Goal: Task Accomplishment & Management: Manage account settings

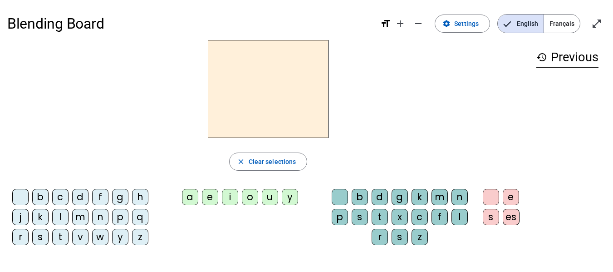
click at [37, 194] on div "b" at bounding box center [40, 197] width 16 height 16
click at [249, 198] on div "o" at bounding box center [250, 197] width 16 height 16
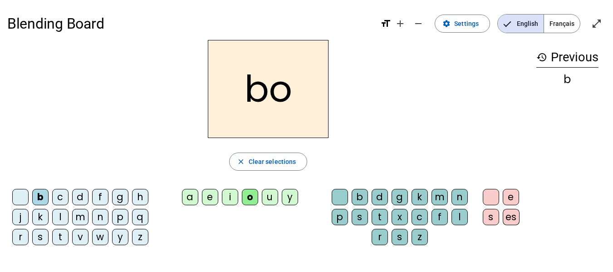
click at [460, 216] on div "l" at bounding box center [460, 217] width 16 height 16
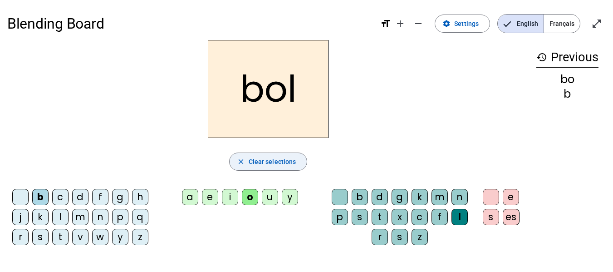
click at [236, 162] on span "button" at bounding box center [269, 162] width 78 height 22
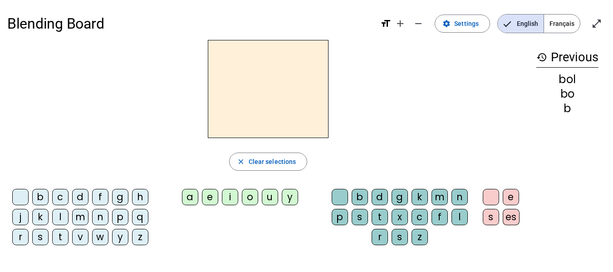
click at [44, 200] on div "b" at bounding box center [40, 197] width 16 height 16
click at [193, 195] on div "a" at bounding box center [190, 197] width 16 height 16
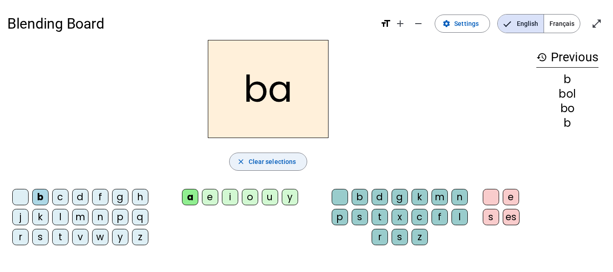
click at [248, 161] on span "button" at bounding box center [269, 162] width 78 height 22
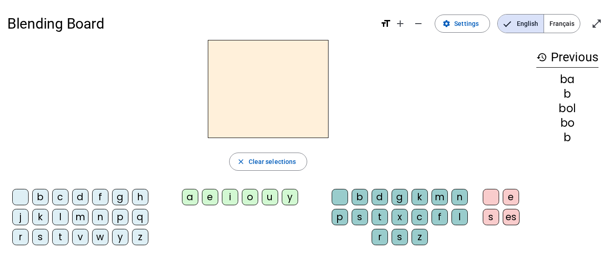
click at [59, 233] on div "t" at bounding box center [60, 237] width 16 height 16
click at [193, 193] on div "a" at bounding box center [190, 197] width 16 height 16
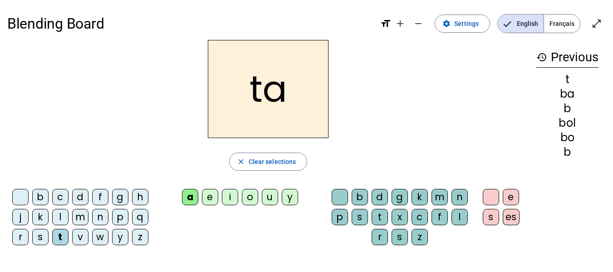
click at [275, 94] on h2 "ta" at bounding box center [268, 89] width 121 height 98
click at [61, 236] on div "t" at bounding box center [60, 237] width 16 height 16
click at [77, 220] on div "m" at bounding box center [80, 217] width 16 height 16
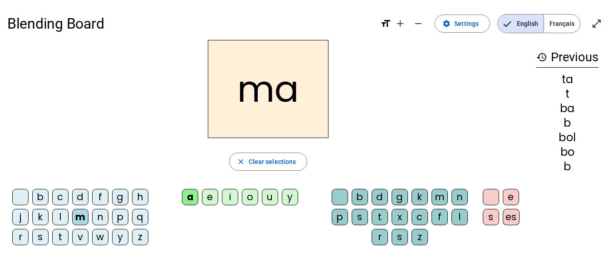
click at [118, 218] on div "p" at bounding box center [120, 217] width 16 height 16
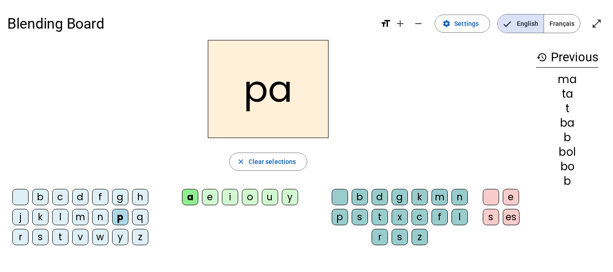
click at [122, 198] on div "g" at bounding box center [120, 197] width 16 height 16
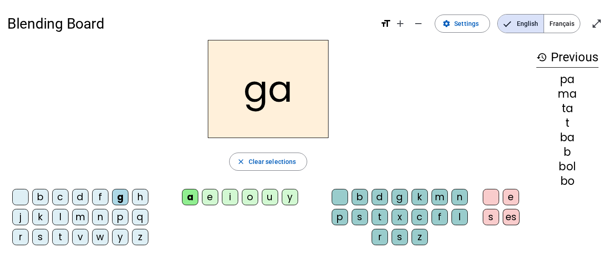
click at [120, 216] on div "p" at bounding box center [120, 217] width 16 height 16
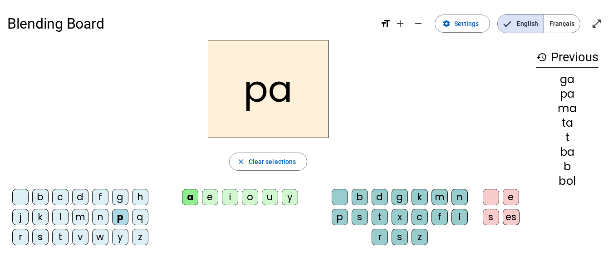
click at [208, 196] on div "e" at bounding box center [210, 197] width 16 height 16
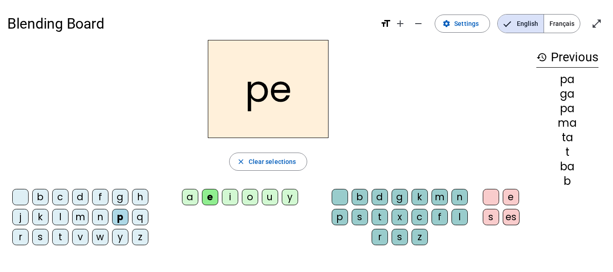
click at [104, 216] on div "n" at bounding box center [100, 217] width 16 height 16
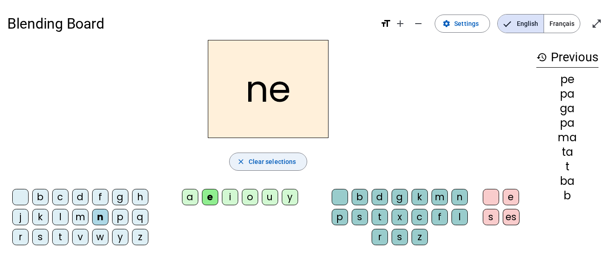
click at [246, 164] on span "button" at bounding box center [269, 162] width 78 height 22
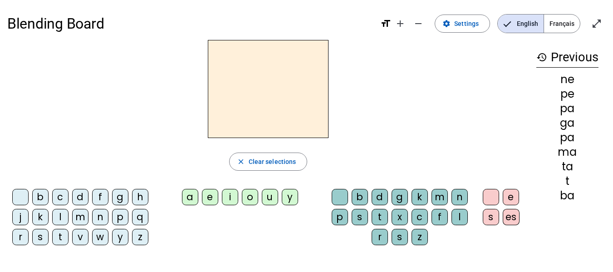
click at [560, 58] on h3 "history Previous" at bounding box center [567, 57] width 62 height 20
click at [76, 202] on div "d" at bounding box center [80, 197] width 16 height 16
click at [271, 195] on div "u" at bounding box center [270, 197] width 16 height 16
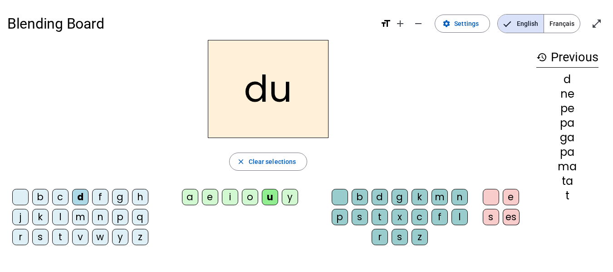
click at [63, 239] on div "t" at bounding box center [60, 237] width 16 height 16
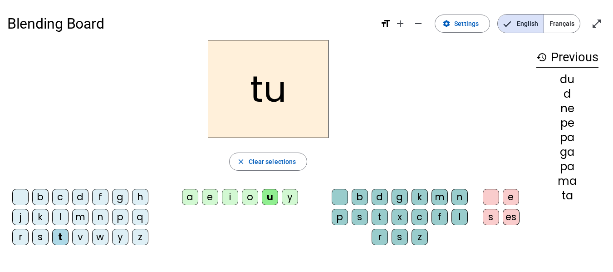
click at [188, 197] on div "a" at bounding box center [190, 197] width 16 height 16
click at [208, 199] on div "e" at bounding box center [210, 197] width 16 height 16
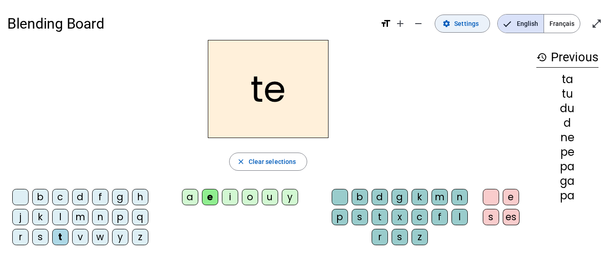
click at [459, 26] on span "Settings" at bounding box center [466, 23] width 25 height 11
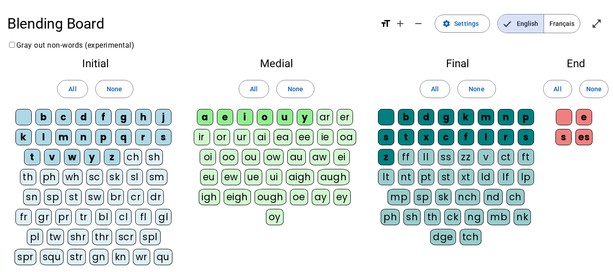
click at [40, 120] on div "b" at bounding box center [43, 117] width 16 height 16
click at [83, 118] on div "d" at bounding box center [83, 117] width 16 height 16
click at [162, 136] on div "s" at bounding box center [163, 137] width 16 height 16
click at [206, 119] on div "a" at bounding box center [205, 117] width 16 height 16
click at [226, 116] on div "e" at bounding box center [225, 117] width 16 height 16
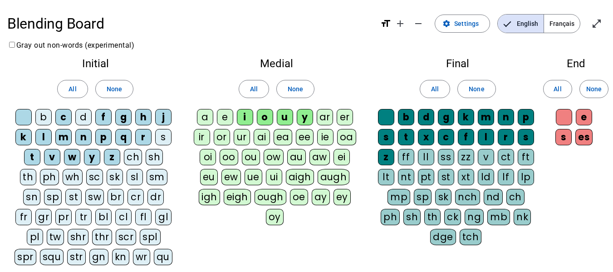
click at [246, 116] on div "i" at bounding box center [245, 117] width 16 height 16
click at [254, 89] on span "All" at bounding box center [254, 89] width 8 height 11
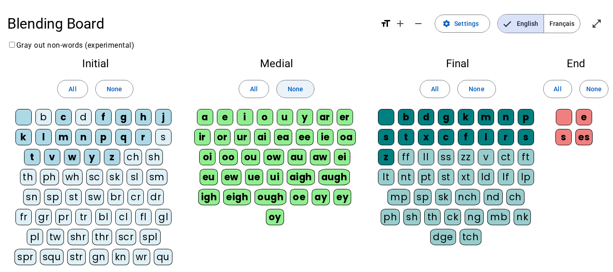
click at [287, 89] on span at bounding box center [295, 89] width 37 height 22
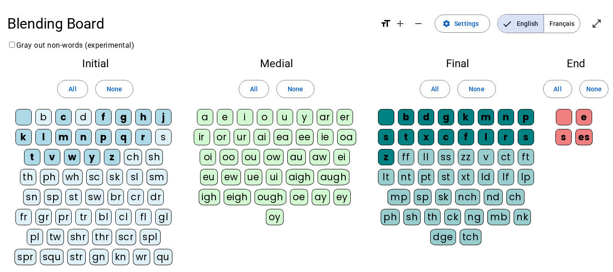
click at [207, 118] on div "a" at bounding box center [205, 117] width 16 height 16
click at [227, 116] on div "e" at bounding box center [225, 117] width 16 height 16
click at [241, 118] on div "i" at bounding box center [245, 117] width 16 height 16
click at [261, 118] on div "o" at bounding box center [265, 117] width 16 height 16
click at [283, 118] on div "u" at bounding box center [285, 117] width 16 height 16
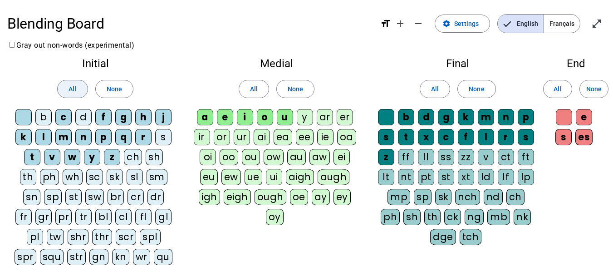
click at [74, 87] on span "All" at bounding box center [73, 89] width 8 height 11
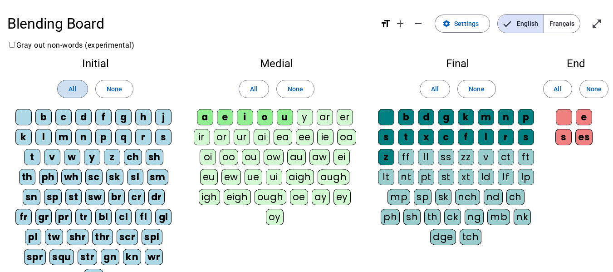
click at [74, 87] on span "All" at bounding box center [73, 89] width 8 height 11
click at [112, 92] on span "None" at bounding box center [114, 89] width 15 height 11
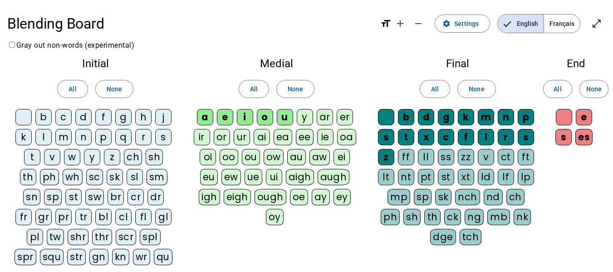
click at [47, 119] on div "b" at bounding box center [43, 117] width 16 height 16
click at [86, 119] on div "d" at bounding box center [83, 117] width 16 height 16
click at [106, 115] on div "f" at bounding box center [103, 117] width 16 height 16
click at [601, 24] on mat-icon "open_in_full" at bounding box center [596, 23] width 11 height 11
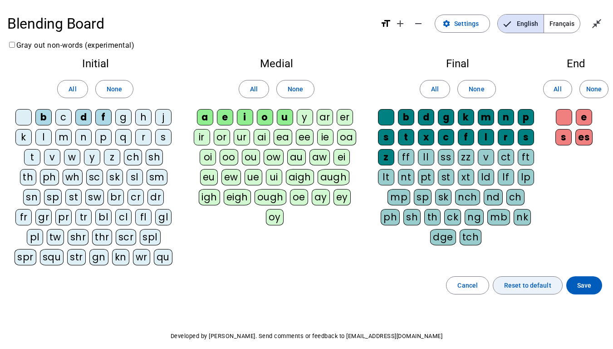
click at [516, 271] on span "Reset to default" at bounding box center [527, 285] width 47 height 11
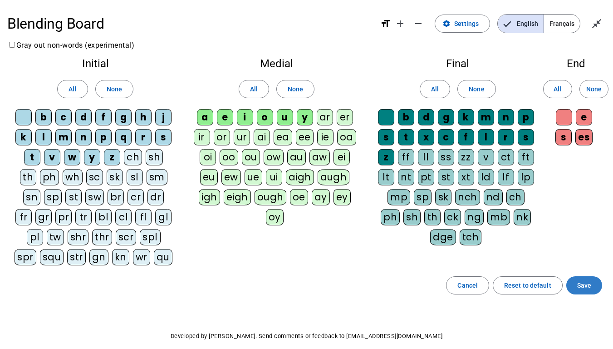
click at [586, 271] on span "Save" at bounding box center [584, 285] width 14 height 11
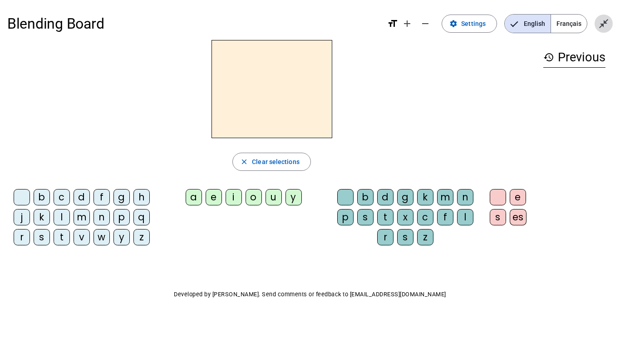
click at [601, 21] on mat-icon "close_fullscreen" at bounding box center [603, 23] width 11 height 11
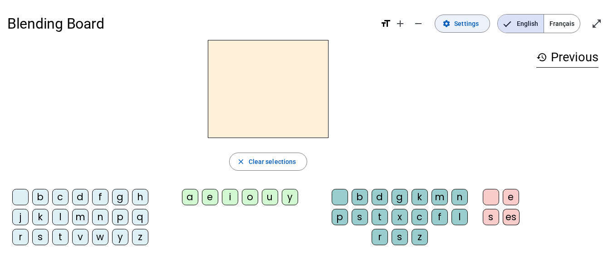
click at [461, 25] on span "Settings" at bounding box center [466, 23] width 25 height 11
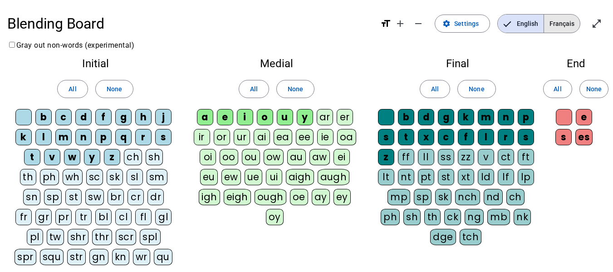
click at [558, 27] on span "Français" at bounding box center [562, 24] width 36 height 18
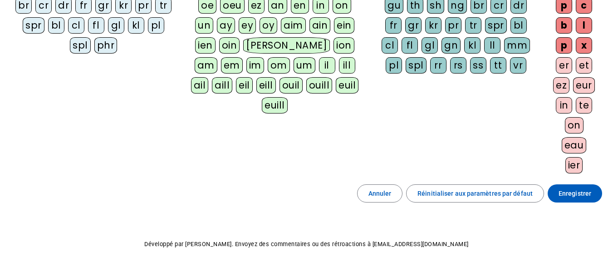
scroll to position [195, 0]
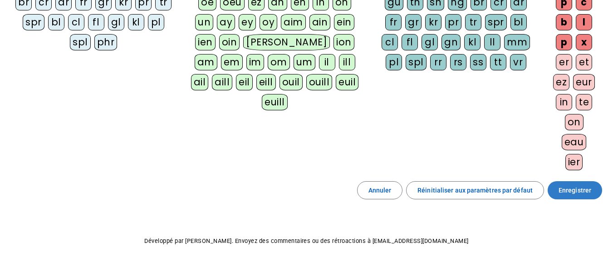
click at [582, 193] on span "Enregistrer" at bounding box center [575, 190] width 33 height 11
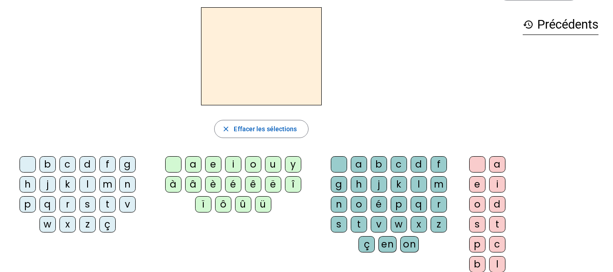
scroll to position [26, 0]
